Goal: Task Accomplishment & Management: Manage account settings

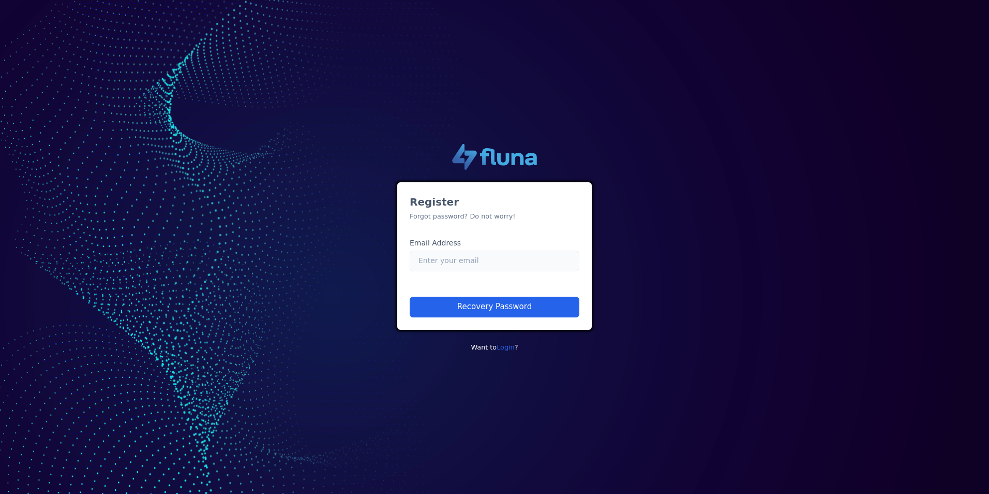
click at [455, 254] on input "Email" at bounding box center [495, 260] width 170 height 21
type input "[PERSON_NAME][EMAIL_ADDRESS][PERSON_NAME][DOMAIN_NAME]"
click at [504, 307] on button "Recovery Password" at bounding box center [495, 307] width 170 height 21
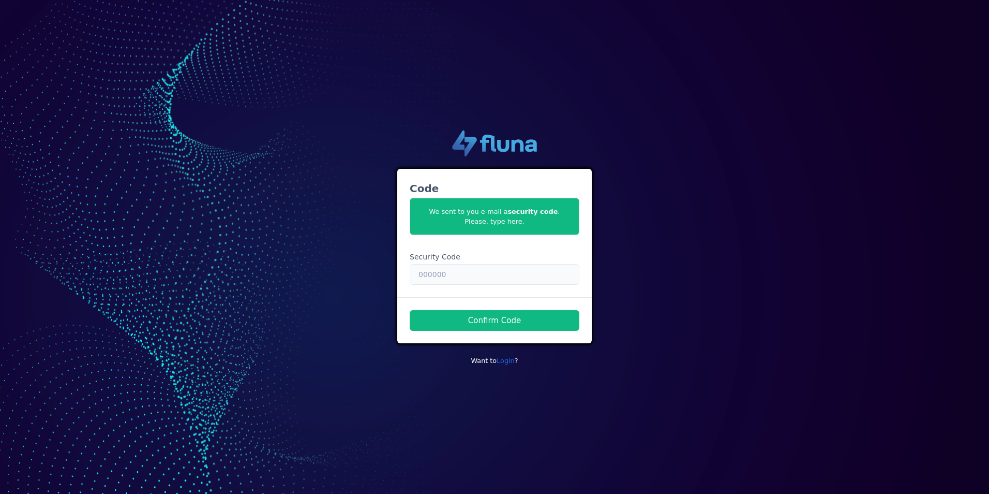
click at [510, 278] on input "text" at bounding box center [495, 274] width 170 height 21
paste input "031320"
click at [466, 273] on input "031320" at bounding box center [495, 274] width 170 height 21
drag, startPoint x: 456, startPoint y: 278, endPoint x: 287, endPoint y: 278, distance: 168.7
click at [287, 278] on div ".cls-1 { fill: url(#linear-gradient); } .cls-2 { fill: url(#linear-gradient-2);…" at bounding box center [494, 247] width 621 height 250
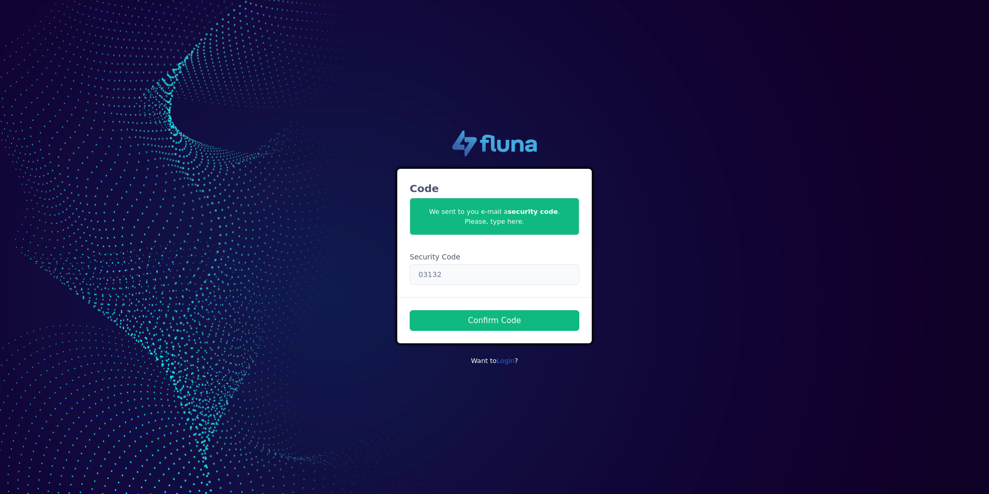
type input "031320"
click at [507, 361] on link "Login" at bounding box center [506, 361] width 18 height 8
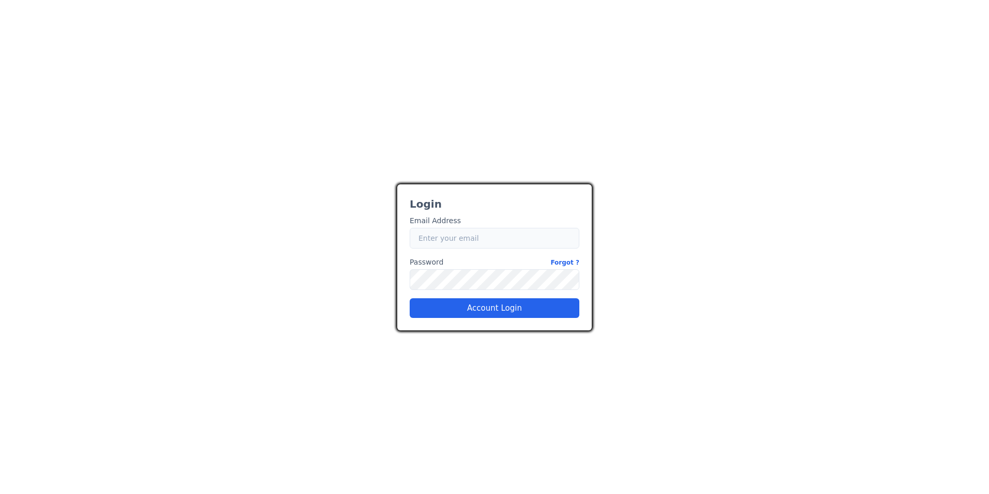
click at [463, 242] on input "Email" at bounding box center [495, 238] width 170 height 21
type input "[PERSON_NAME][EMAIL_ADDRESS][PERSON_NAME][DOMAIN_NAME]"
click at [488, 304] on button "Account Login" at bounding box center [495, 308] width 170 height 20
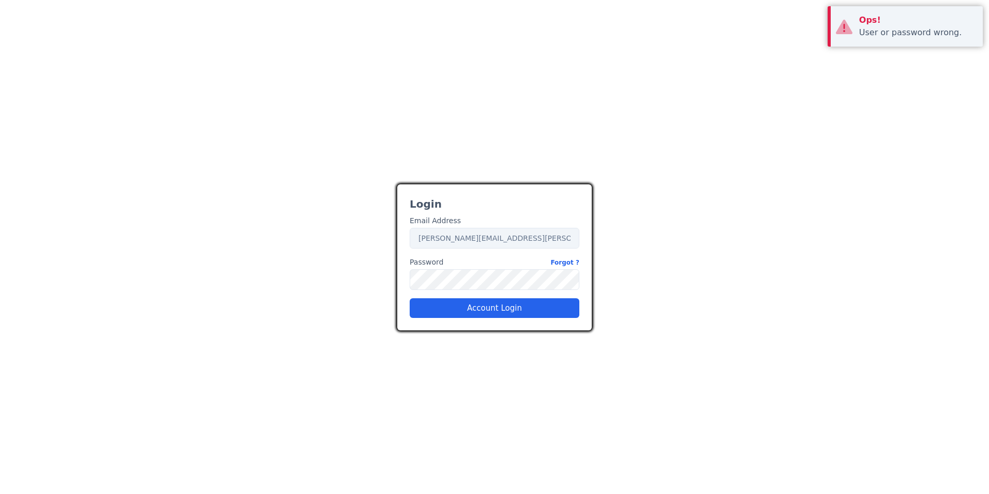
click at [925, 27] on div "User or password wrong." at bounding box center [918, 32] width 116 height 12
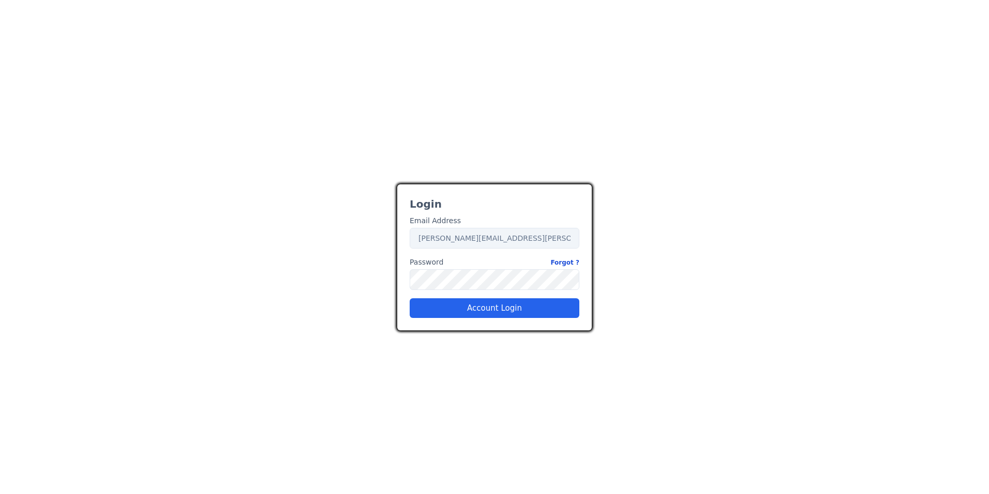
click at [572, 263] on link "Forgot ?" at bounding box center [565, 262] width 29 height 11
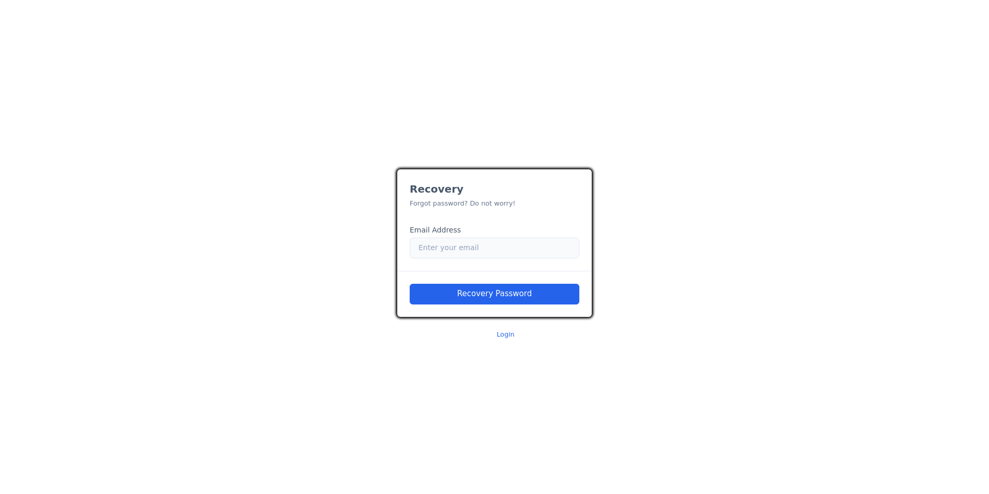
click at [470, 249] on input "Email" at bounding box center [495, 248] width 170 height 21
type input "[PERSON_NAME][EMAIL_ADDRESS][PERSON_NAME][DOMAIN_NAME]"
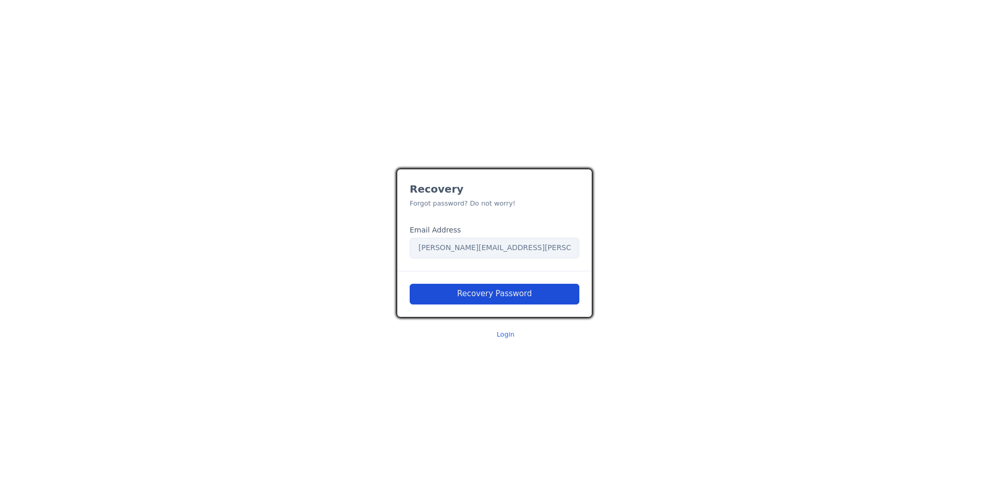
click at [490, 289] on button "Recovery Password" at bounding box center [495, 294] width 170 height 21
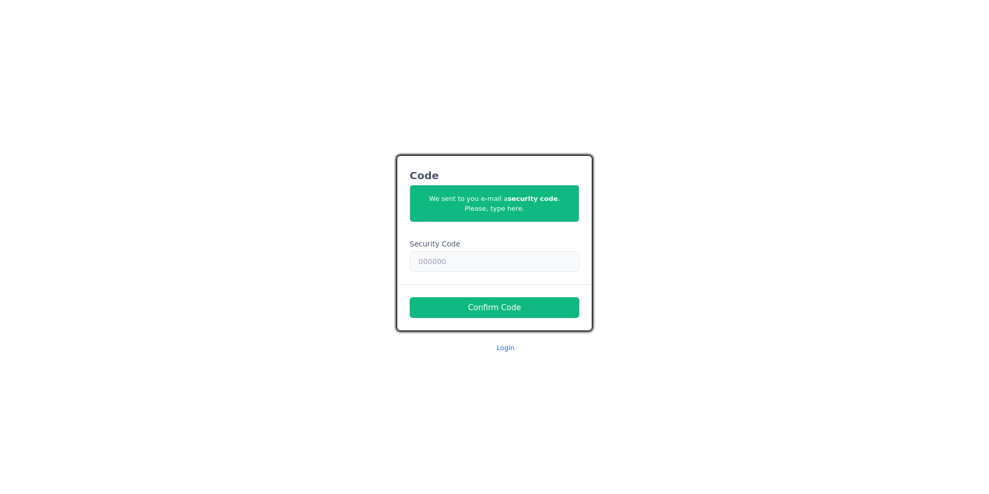
click at [461, 263] on input "text" at bounding box center [495, 261] width 170 height 21
click at [506, 346] on link "Login" at bounding box center [506, 348] width 18 height 8
